Goal: Task Accomplishment & Management: Manage account settings

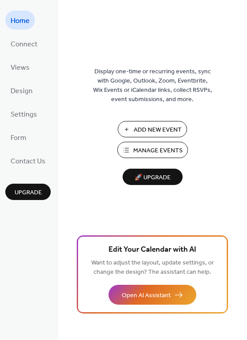
click at [158, 146] on span "Manage Events" at bounding box center [157, 150] width 49 height 9
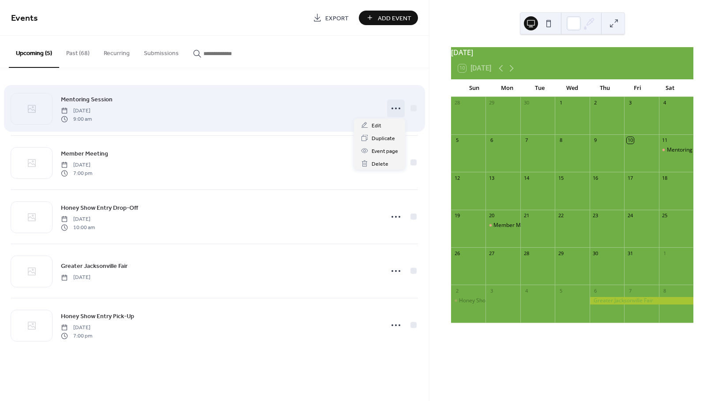
click at [397, 105] on icon at bounding box center [396, 108] width 14 height 14
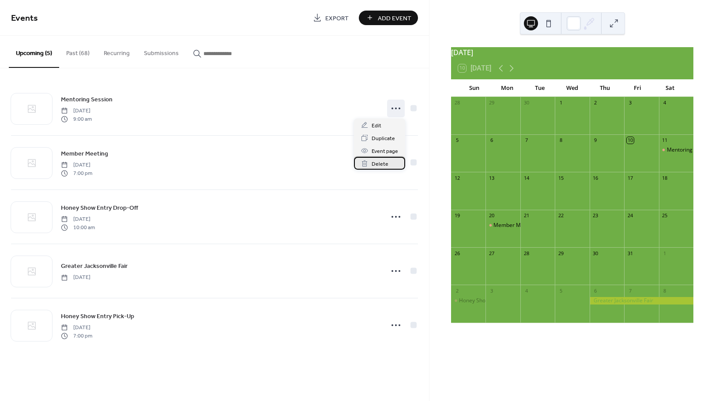
click at [377, 163] on span "Delete" at bounding box center [379, 164] width 17 height 9
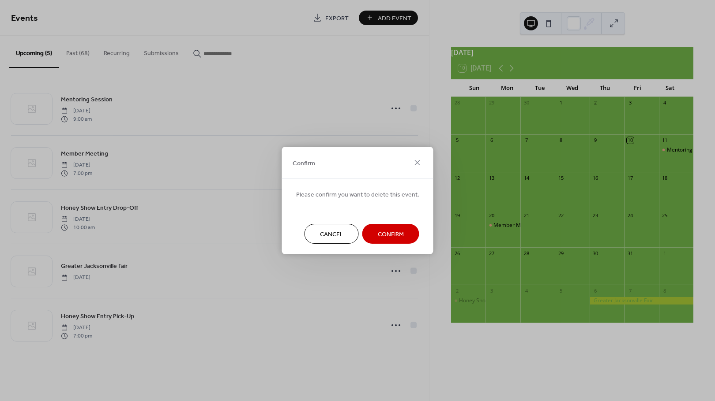
click at [386, 236] on span "Confirm" at bounding box center [391, 234] width 26 height 9
